Goal: Task Accomplishment & Management: Use online tool/utility

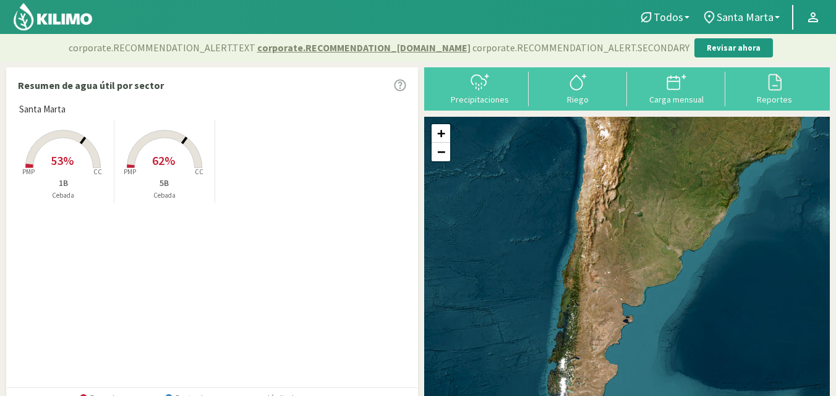
select select "1: Object"
select select "4: Object"
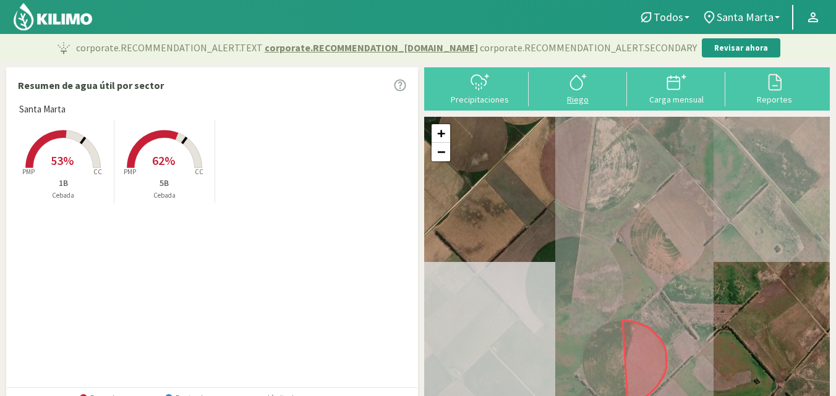
type input "20"
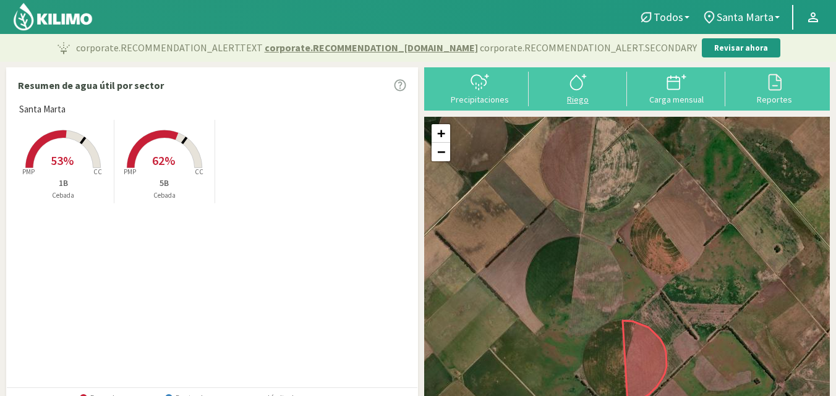
click at [579, 103] on div "Riego" at bounding box center [577, 99] width 91 height 9
select select "1: Object"
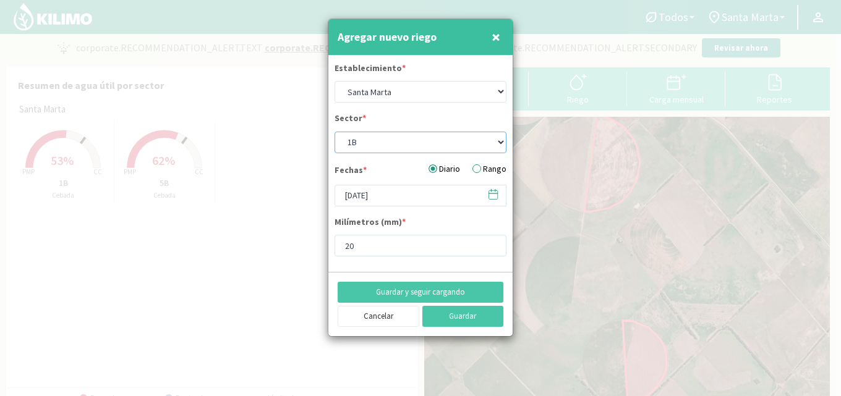
click at [381, 136] on select "1B 5B" at bounding box center [420, 143] width 172 height 22
click at [334, 132] on select "1B 5B" at bounding box center [420, 143] width 172 height 22
click at [479, 166] on label "Rango" at bounding box center [489, 169] width 34 height 13
click at [0, 0] on input "Rango" at bounding box center [0, 0] width 0 height 0
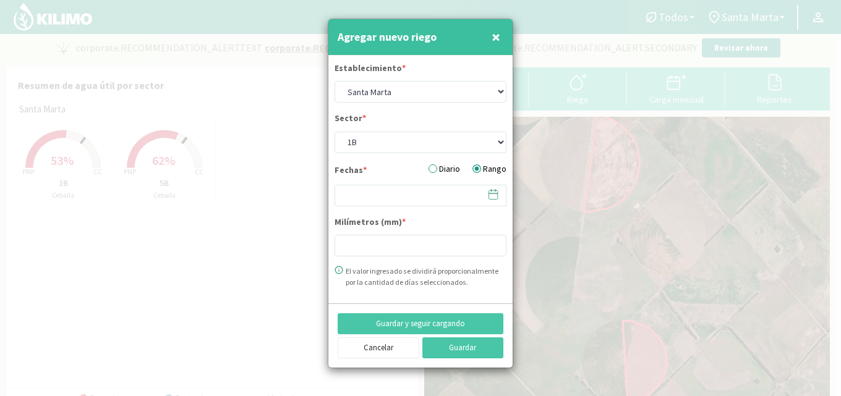
click at [489, 194] on icon at bounding box center [493, 195] width 12 height 12
type input "20"
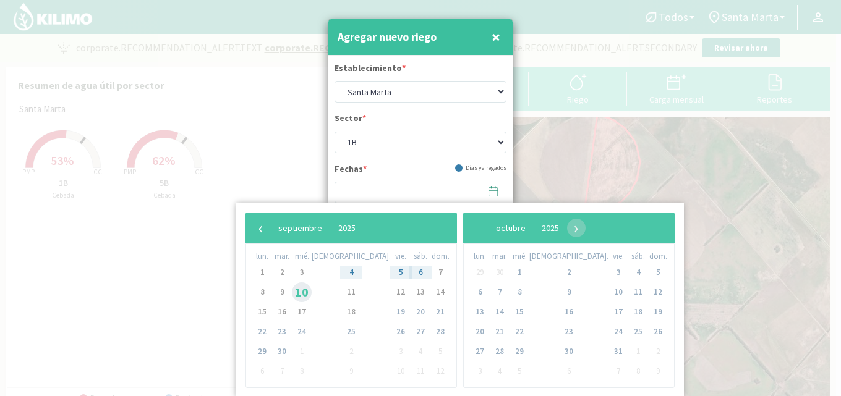
click at [307, 294] on span "10" at bounding box center [302, 293] width 20 height 20
click at [391, 294] on span "12" at bounding box center [401, 293] width 20 height 20
type input "[DATE] - [DATE]"
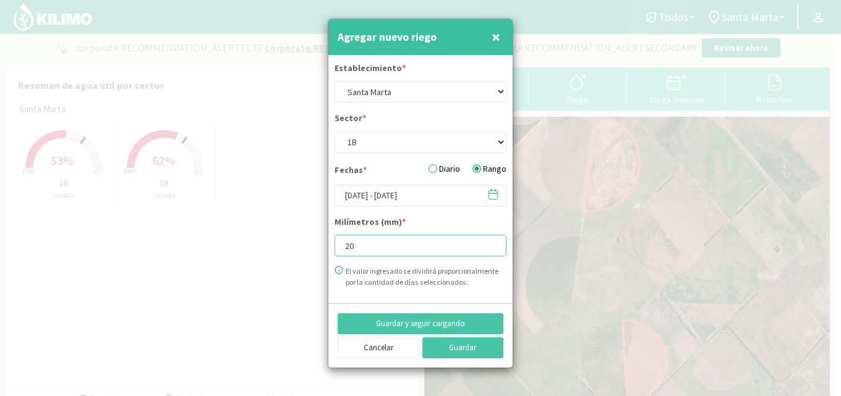
click at [364, 251] on input "20" at bounding box center [420, 246] width 172 height 22
click at [451, 349] on button "Guardar" at bounding box center [463, 348] width 82 height 21
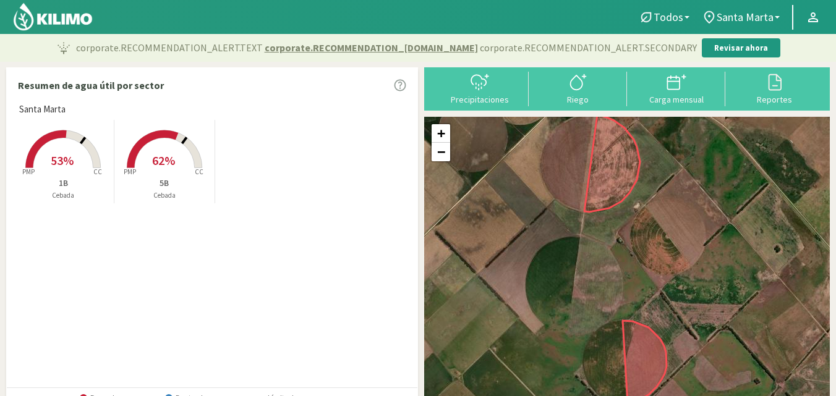
click at [71, 161] on span "53%" at bounding box center [62, 160] width 23 height 15
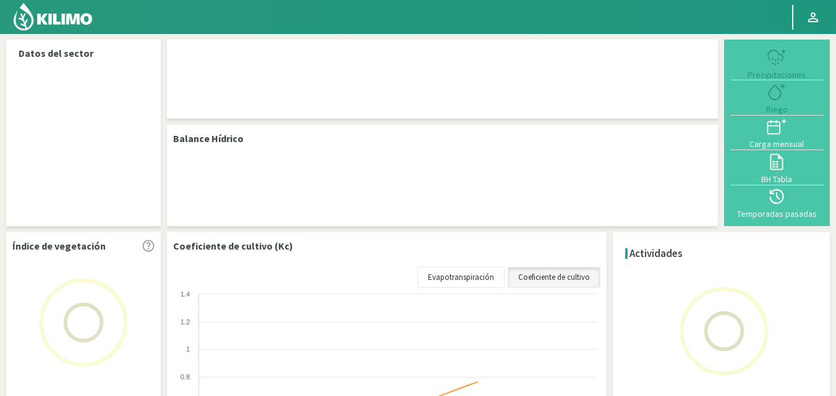
select select "1: Object"
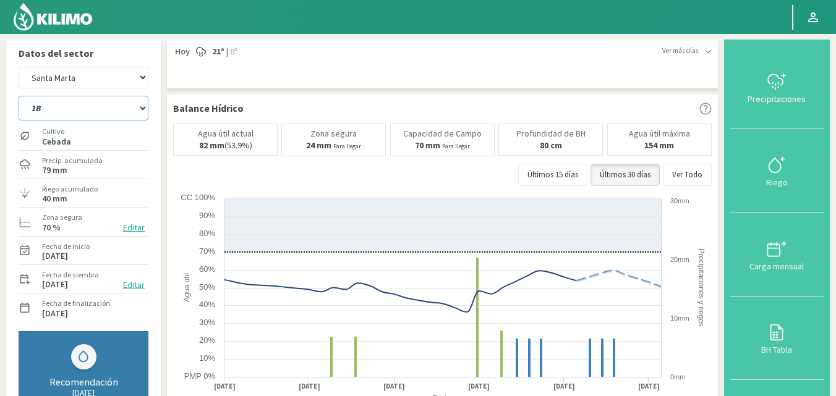
click at [112, 106] on select "1B 5B" at bounding box center [84, 108] width 130 height 25
select select "1: Object"
click at [19, 96] on select "1B 5B" at bounding box center [84, 108] width 130 height 25
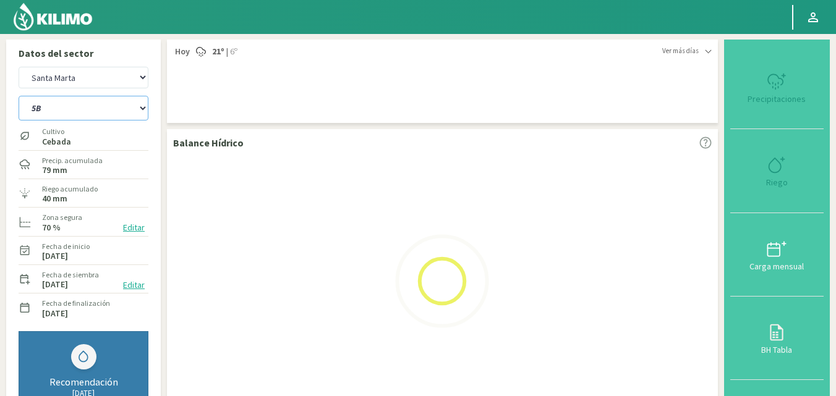
select select "3: Object"
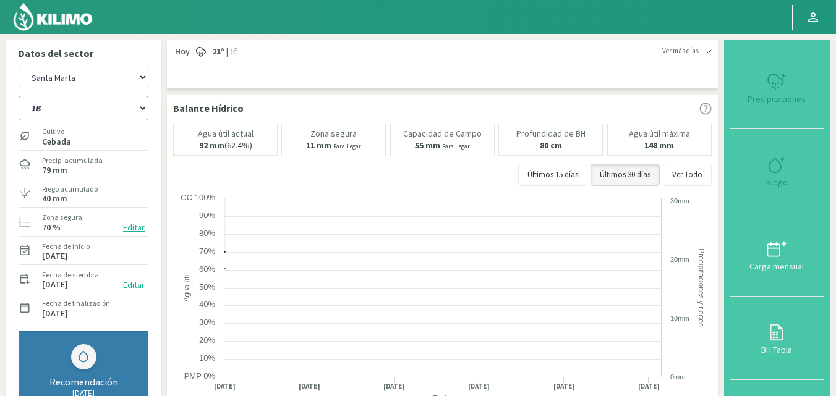
select select "3: Object"
